Goal: Information Seeking & Learning: Learn about a topic

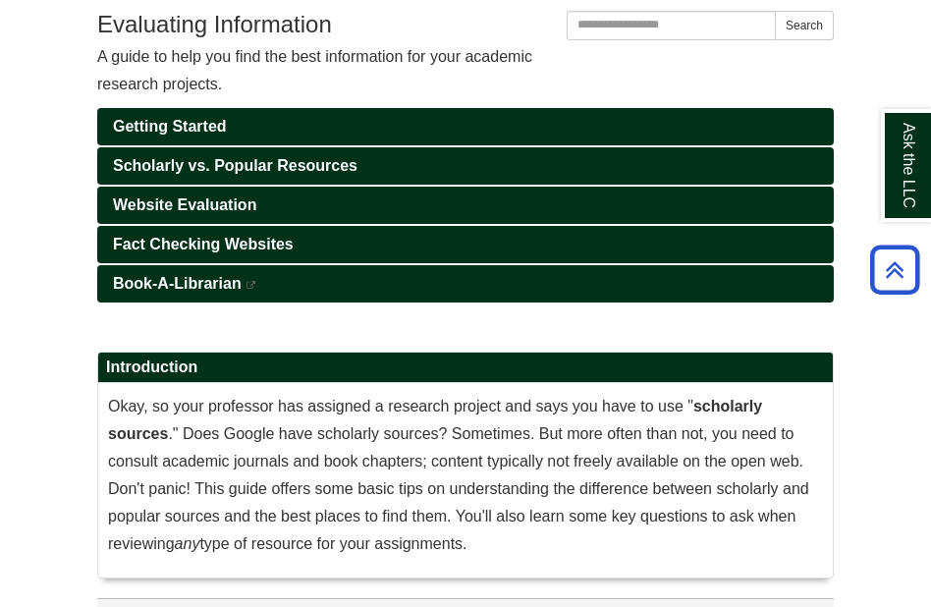
scroll to position [288, 0]
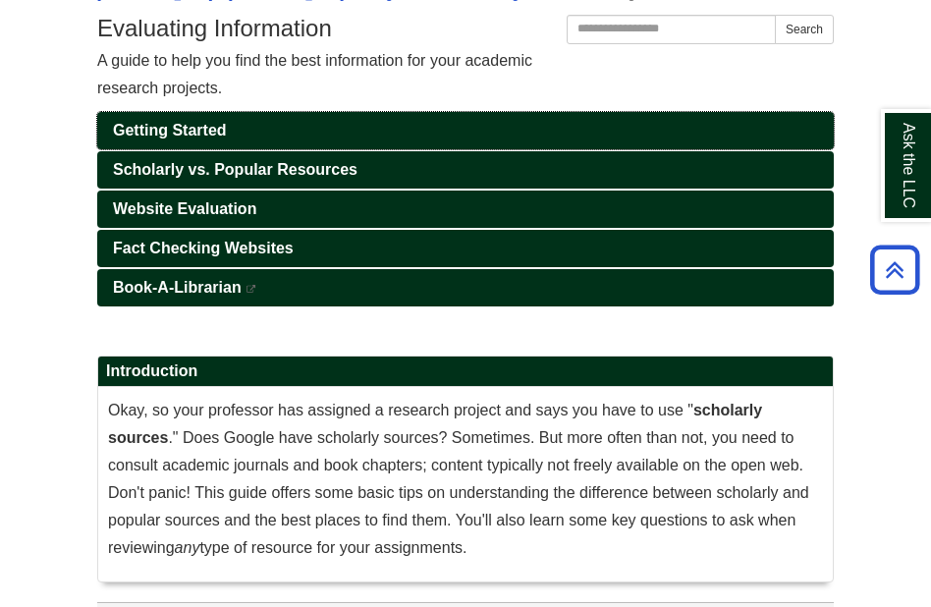
click at [207, 132] on span "Getting Started" at bounding box center [170, 130] width 114 height 17
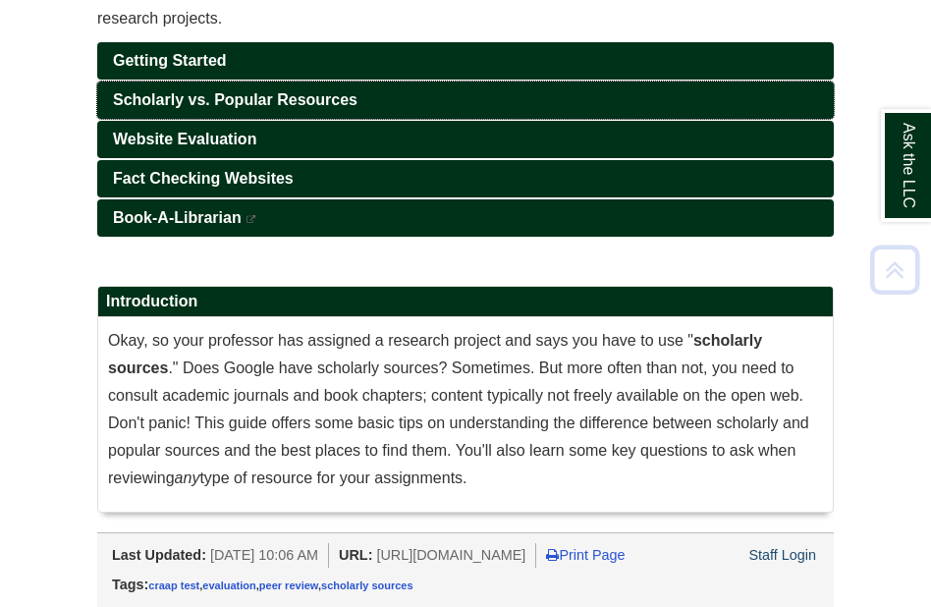
scroll to position [382, 0]
click at [284, 91] on span "Scholarly vs. Popular Resources" at bounding box center [235, 99] width 244 height 17
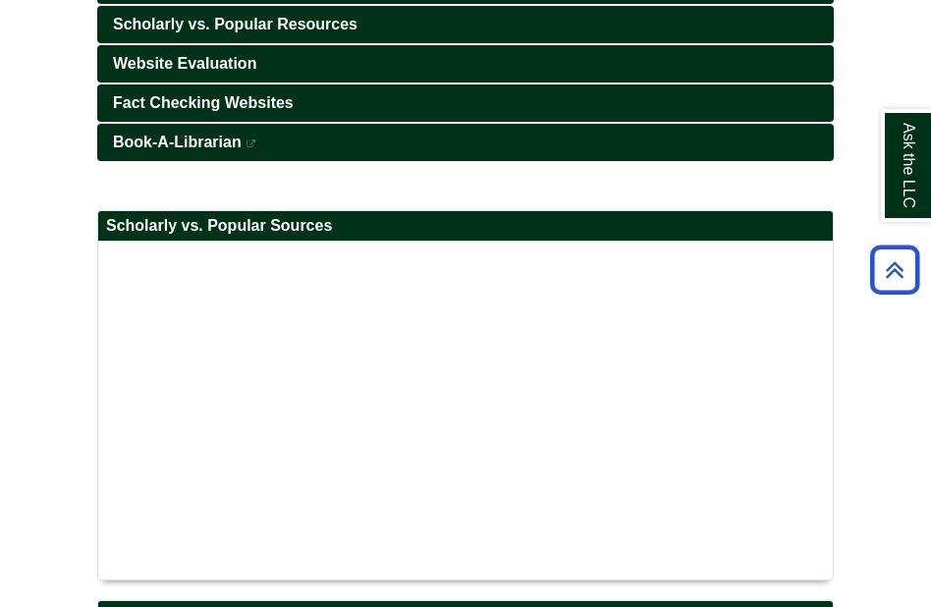
scroll to position [431, 0]
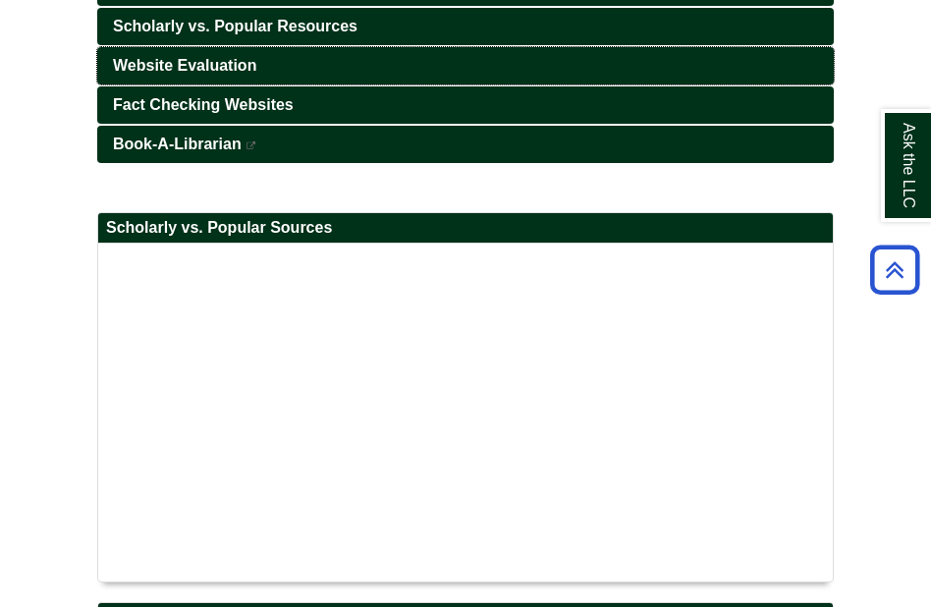
click at [226, 74] on span "Website Evaluation" at bounding box center [184, 65] width 143 height 17
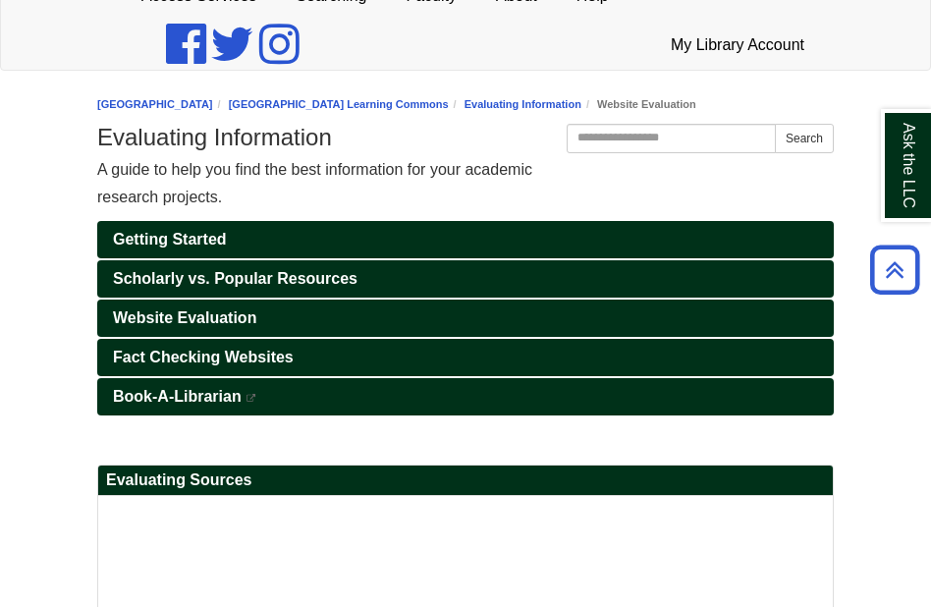
scroll to position [178, 0]
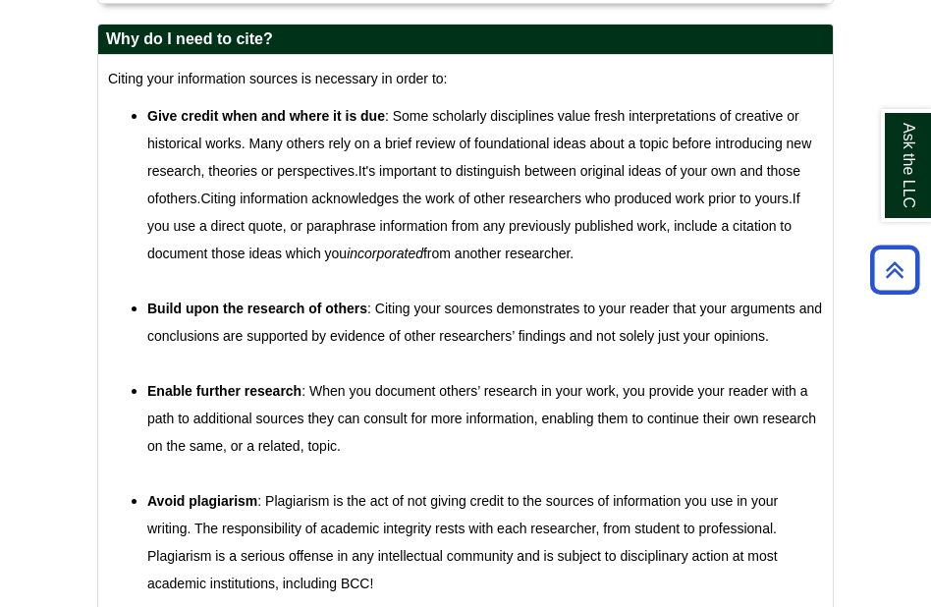
scroll to position [704, 0]
